Goal: Information Seeking & Learning: Learn about a topic

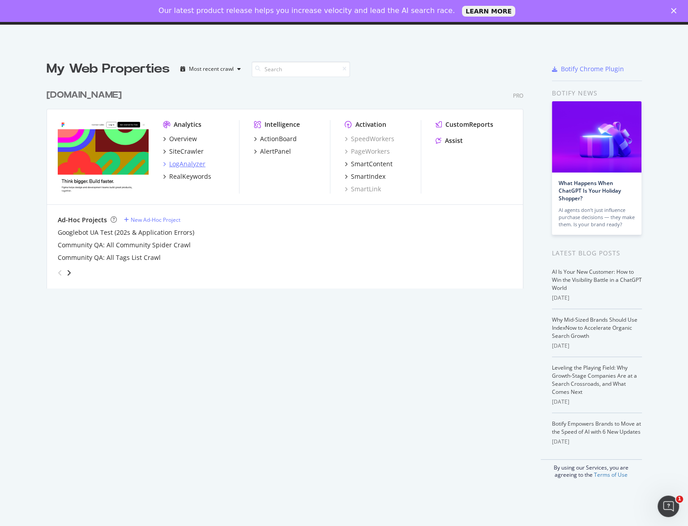
click at [169, 165] on div "LogAnalyzer" at bounding box center [187, 163] width 36 height 9
